Goal: Find contact information: Find contact information

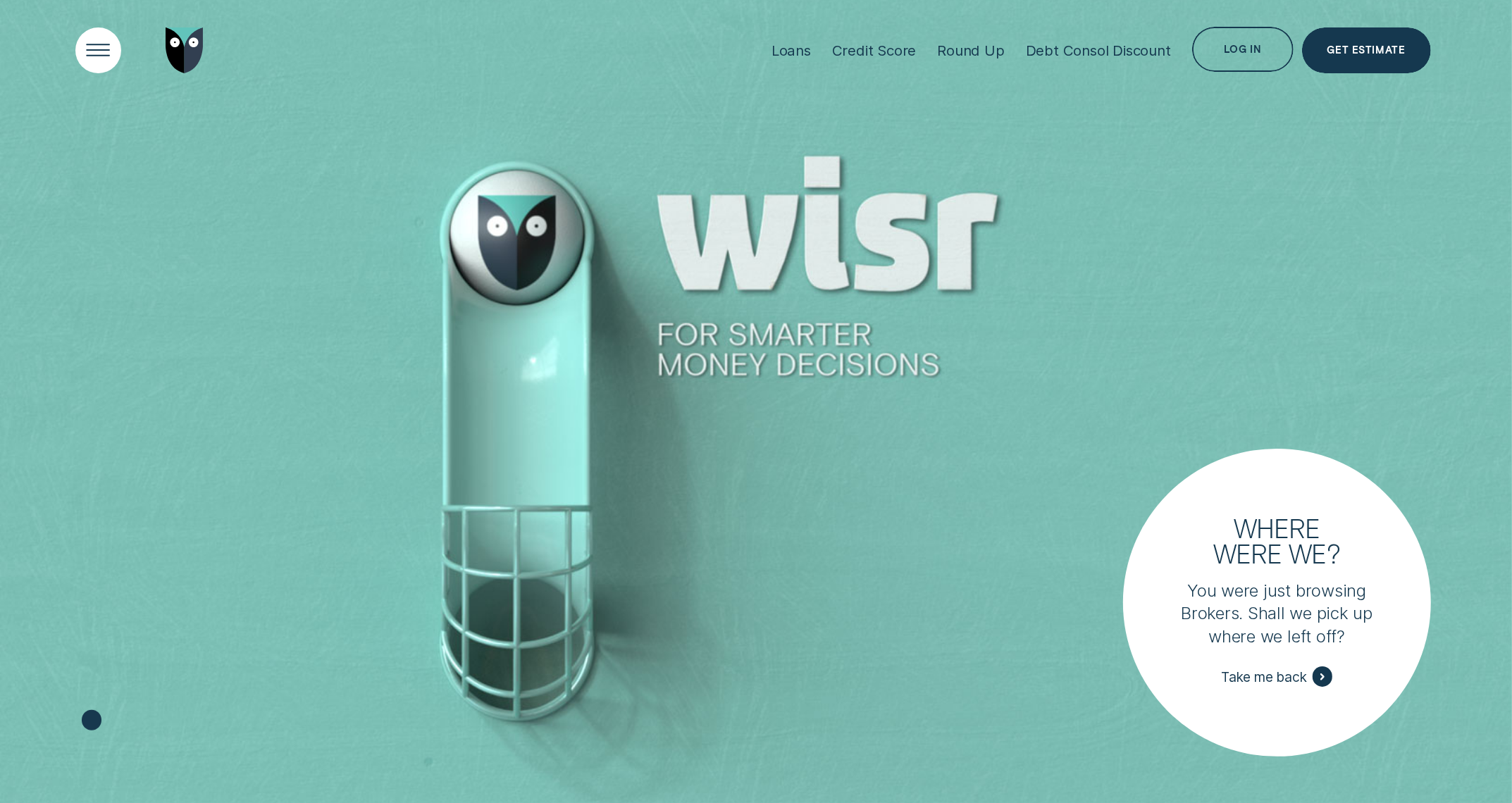
click at [111, 45] on div "Open Menu" at bounding box center [99, 50] width 65 height 65
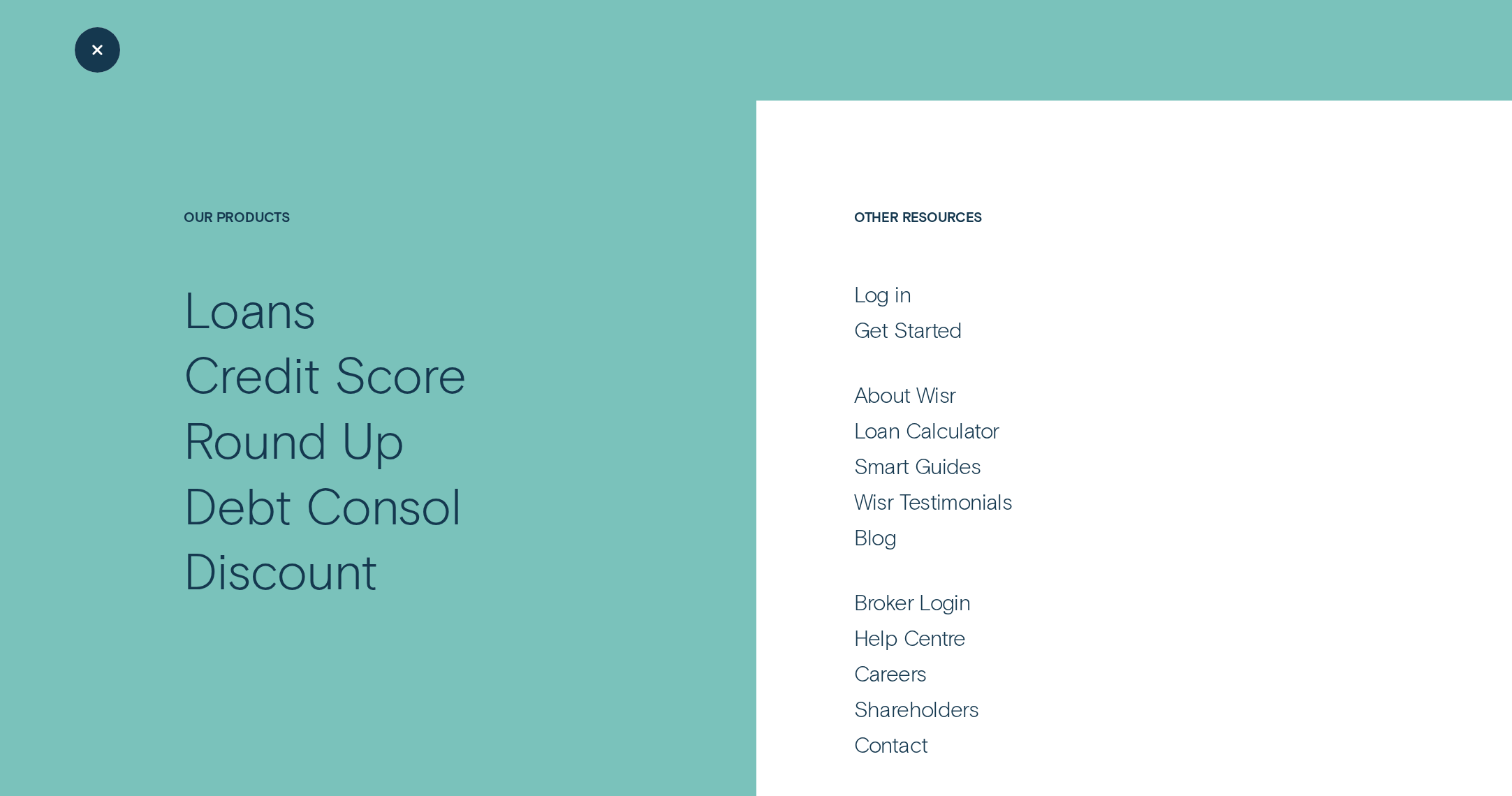
click at [97, 57] on div "Close Menu" at bounding box center [98, 50] width 64 height 64
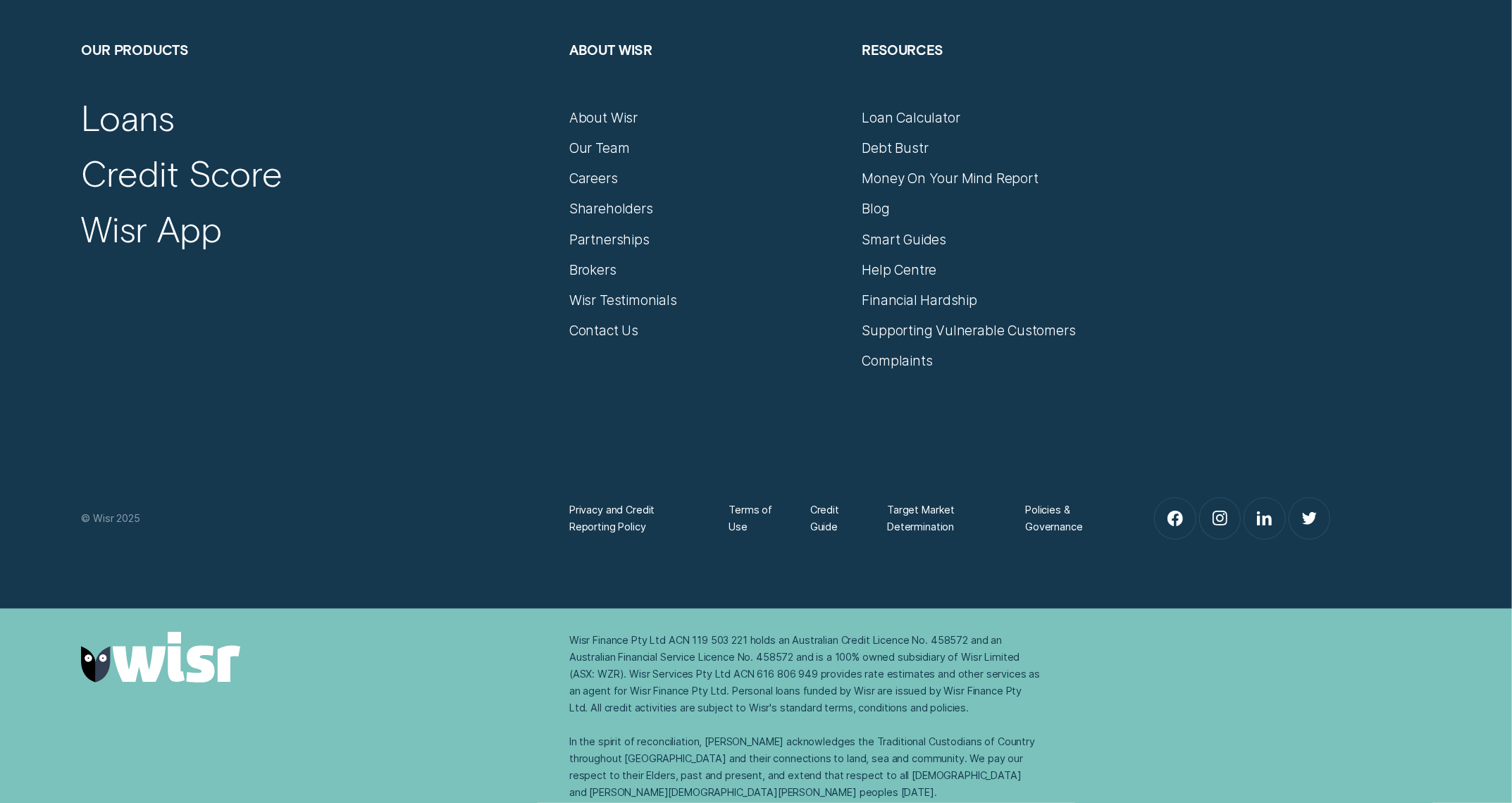
scroll to position [6930, 0]
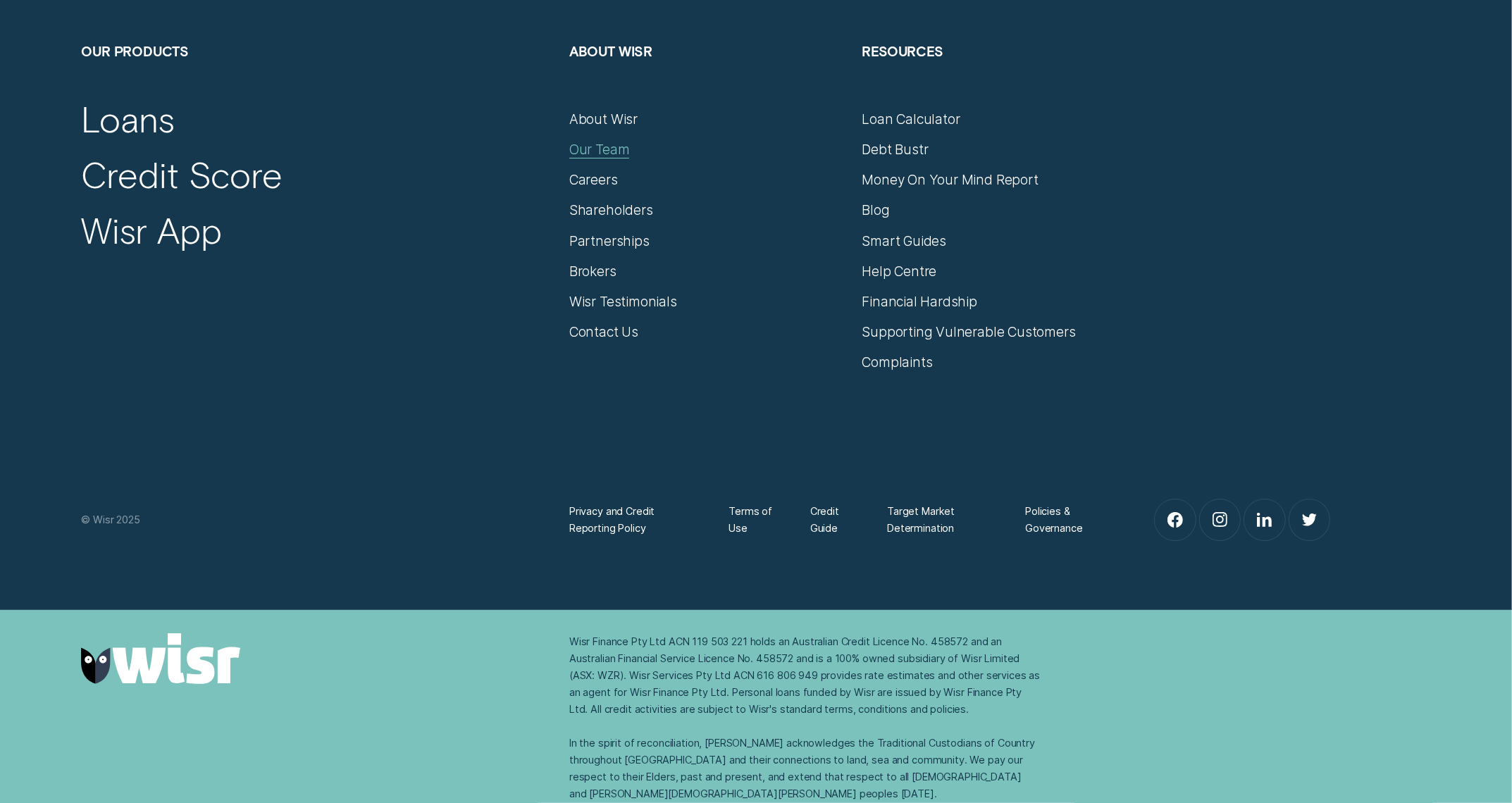
click at [604, 147] on div "Our Team" at bounding box center [599, 149] width 60 height 16
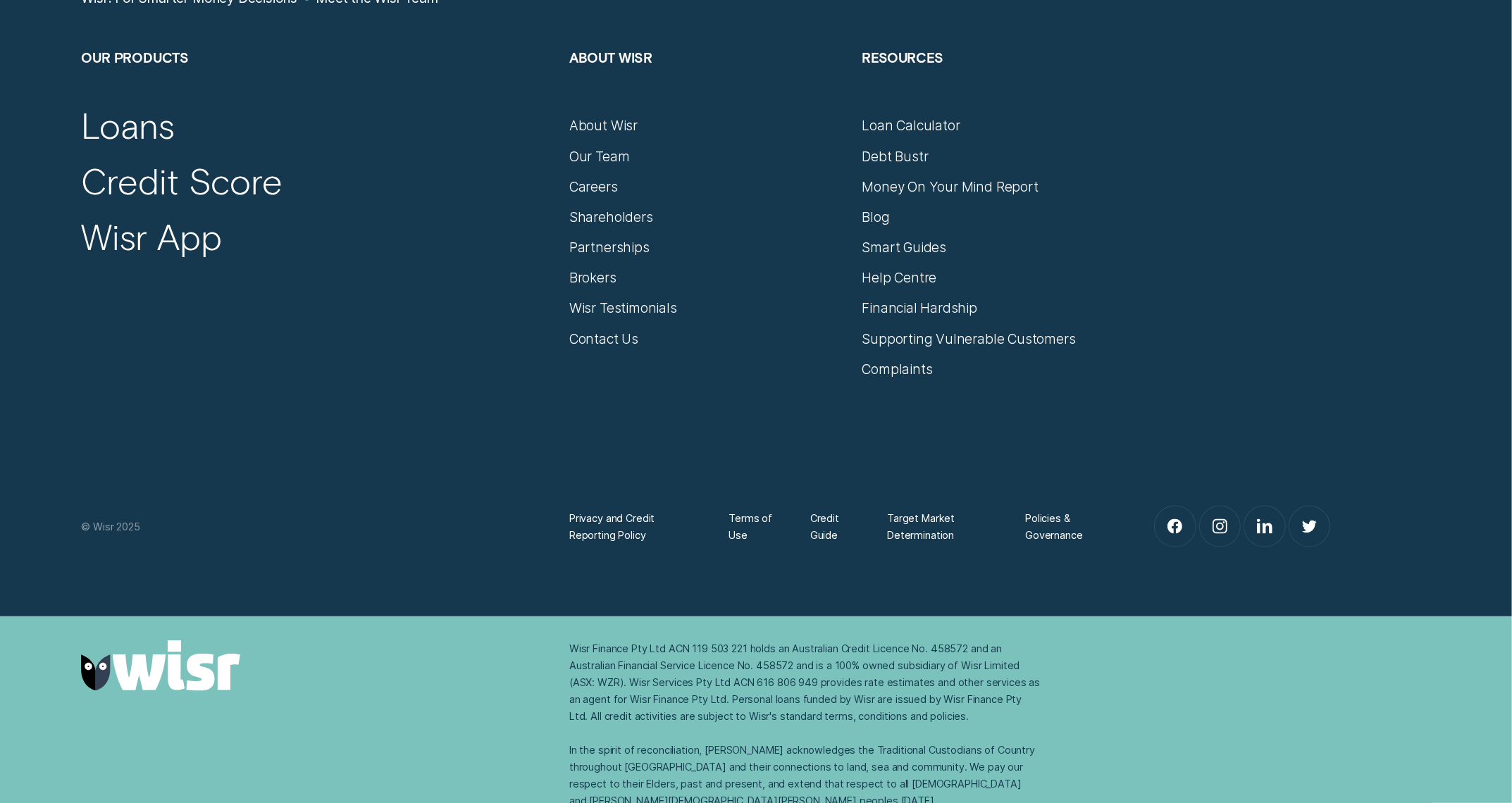
scroll to position [2181, 0]
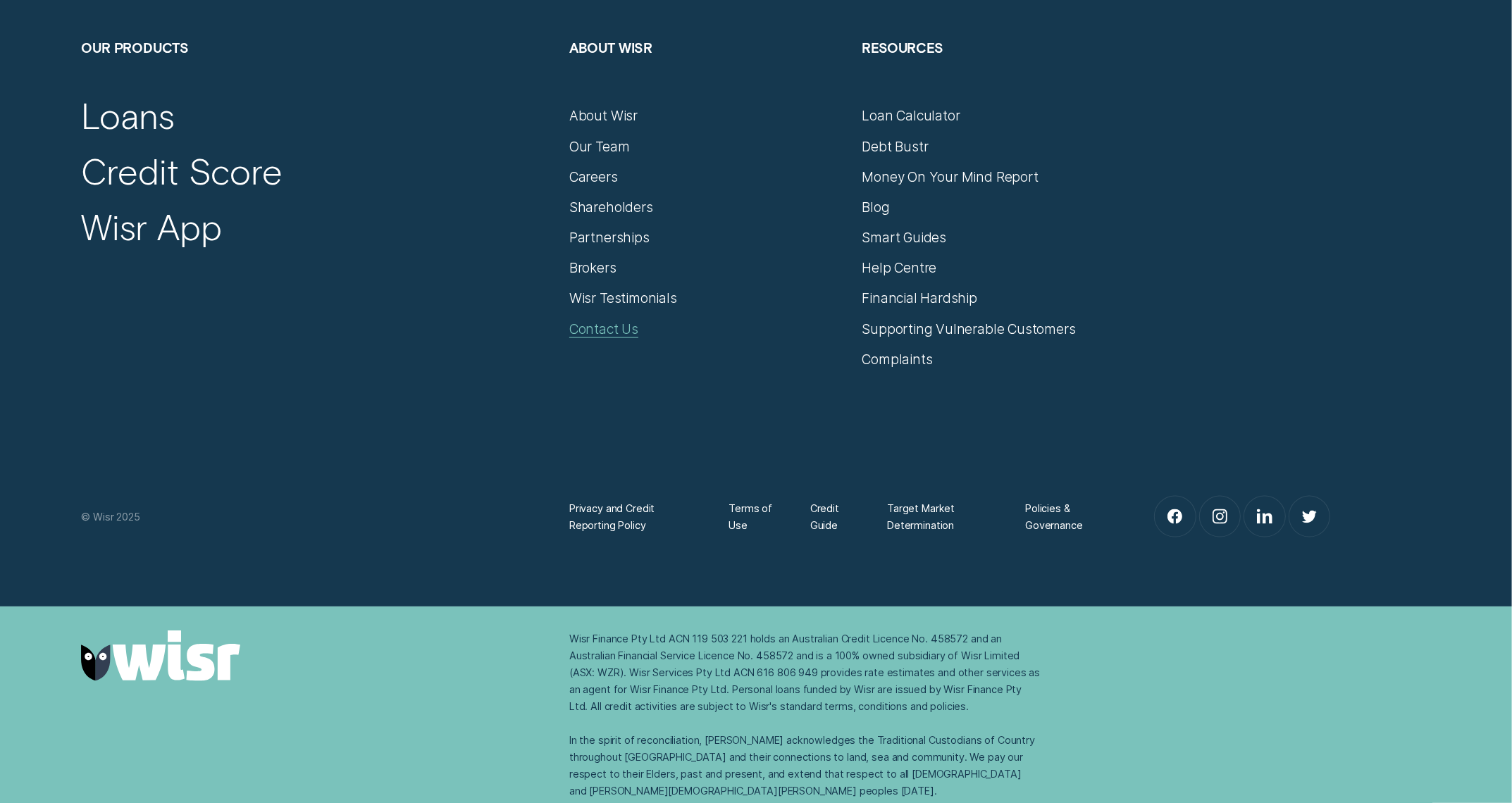
click at [607, 321] on div "Contact Us" at bounding box center [603, 329] width 69 height 16
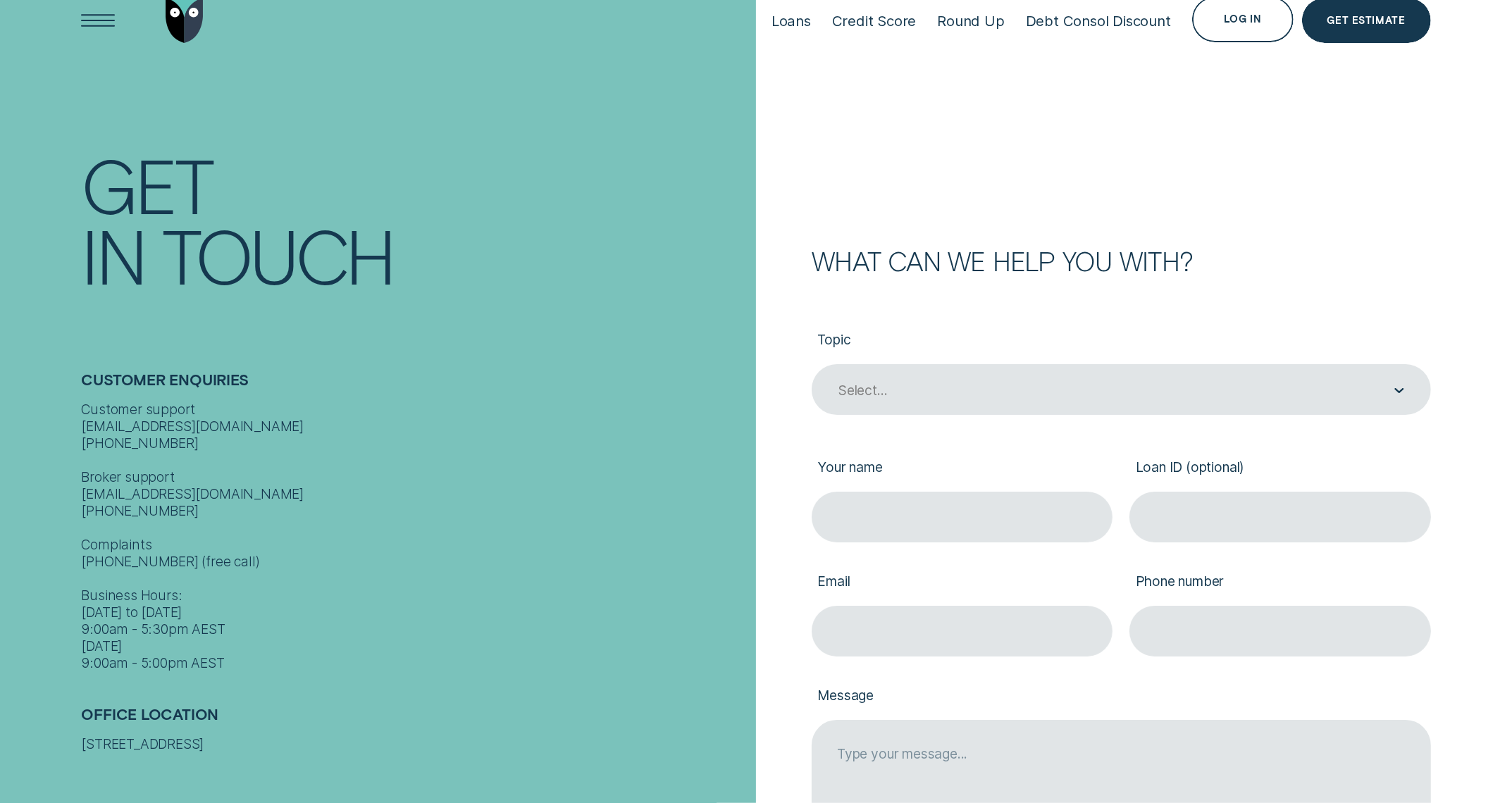
scroll to position [83, 0]
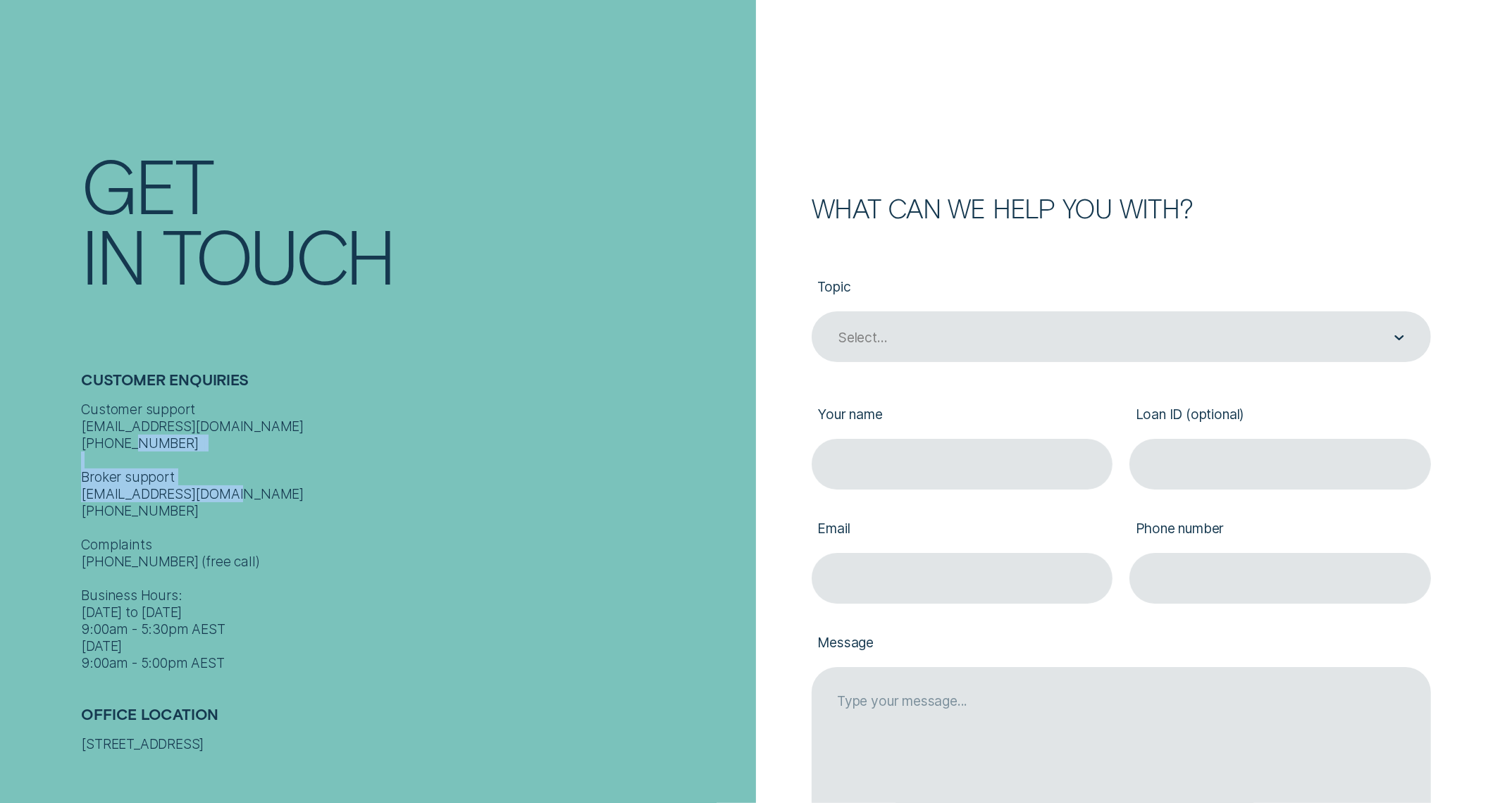
drag, startPoint x: 173, startPoint y: 496, endPoint x: 53, endPoint y: 457, distance: 126.2
click at [53, 457] on div "Contact Get In Touch Customer Enquiries Customer support contact@wisr.com.au 13…" at bounding box center [391, 401] width 731 height 803
click at [184, 496] on div "Customer support contact@wisr.com.au 1300 992 007 Broker support contact@wisr.c…" at bounding box center [414, 536] width 666 height 271
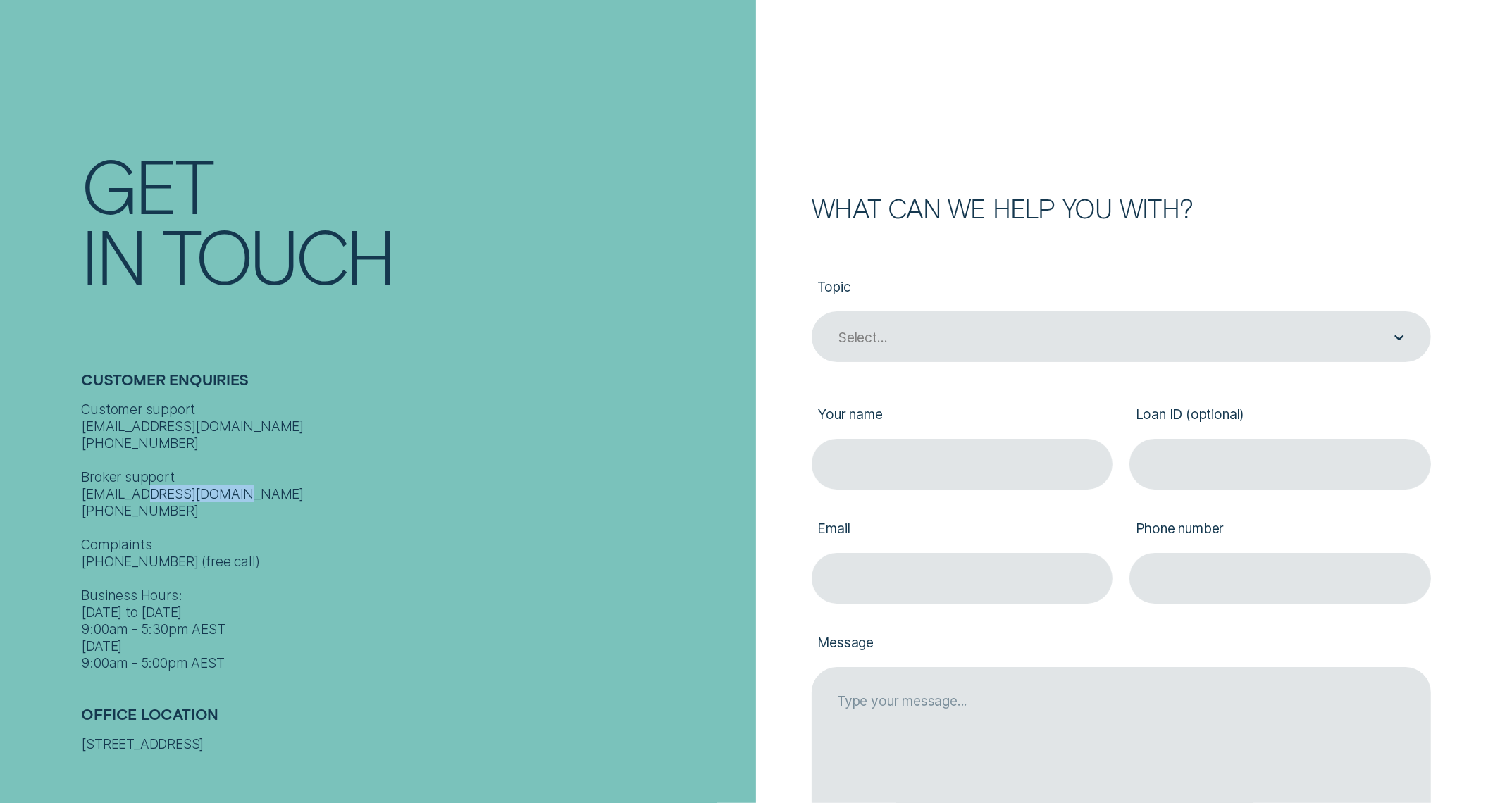
click at [184, 496] on div "Customer support contact@wisr.com.au 1300 992 007 Broker support contact@wisr.c…" at bounding box center [414, 536] width 666 height 271
click at [183, 496] on div "Customer support contact@wisr.com.au 1300 992 007 Broker support contact@wisr.c…" at bounding box center [414, 536] width 666 height 271
drag, startPoint x: 239, startPoint y: 645, endPoint x: 66, endPoint y: 568, distance: 189.4
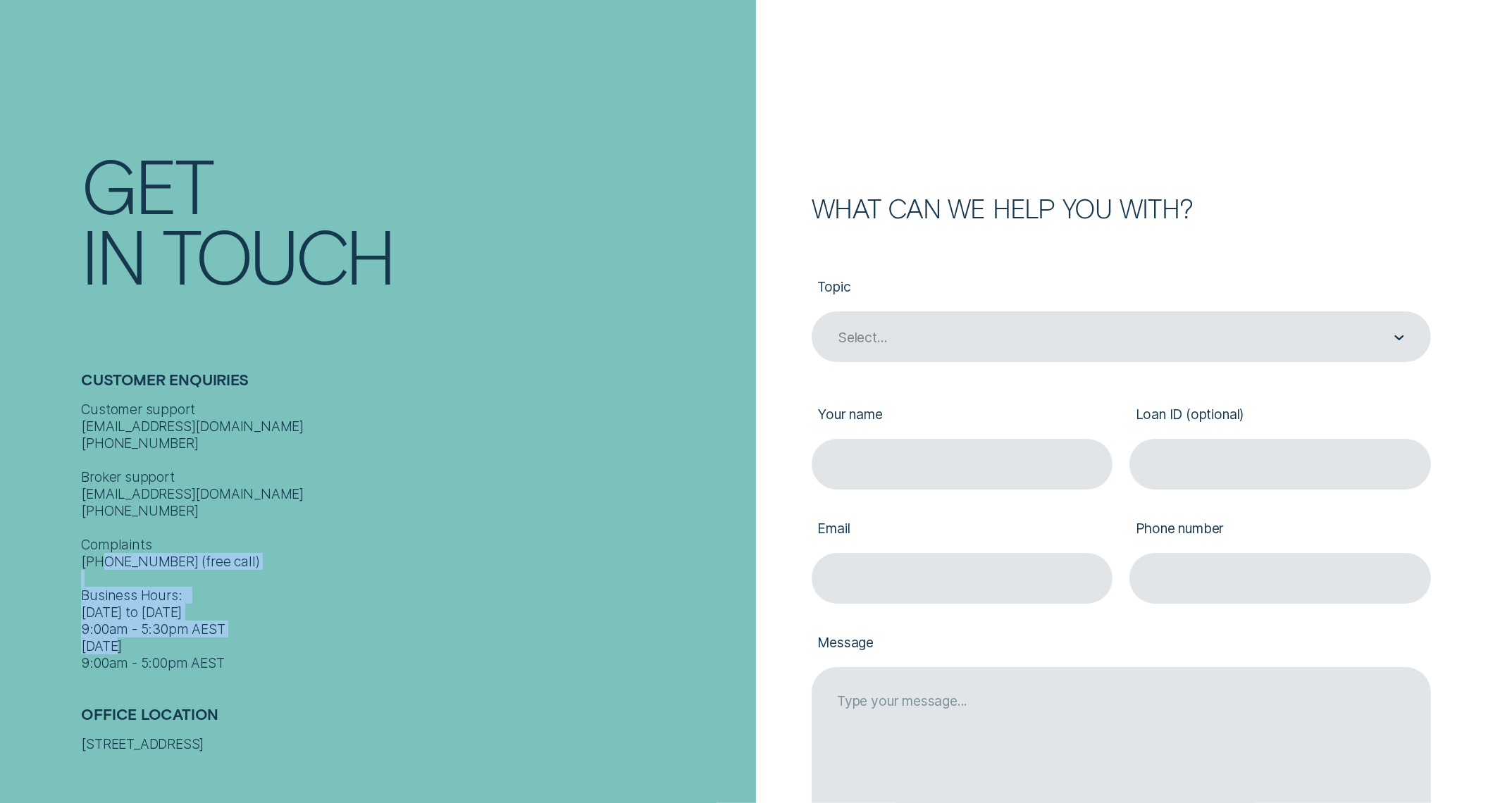
click at [66, 568] on div "Contact Get In Touch Customer Enquiries Customer support contact@wisr.com.au 13…" at bounding box center [391, 401] width 731 height 803
copy div "Business Hours: Monday to Thursday 9:00am - 5:30pm AEST Friday 9:00am - 5:00pm …"
